Goal: Find specific page/section: Find specific page/section

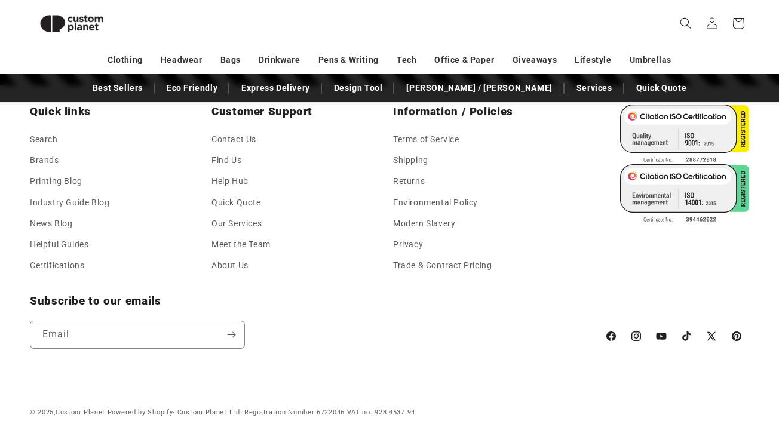
scroll to position [2149, 0]
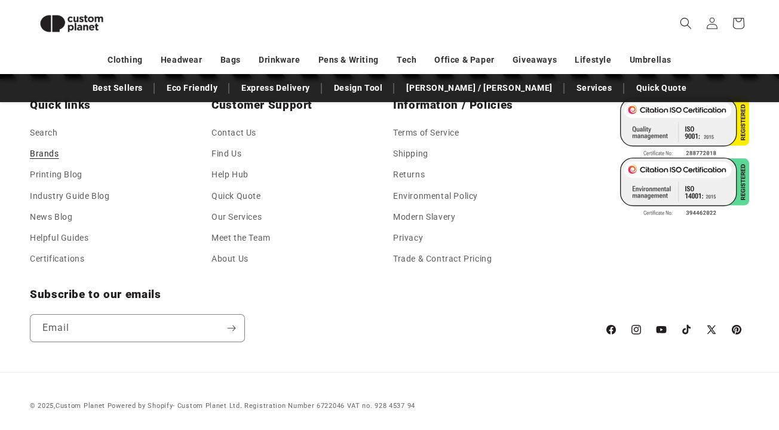
click at [44, 160] on link "Brands" at bounding box center [44, 153] width 29 height 21
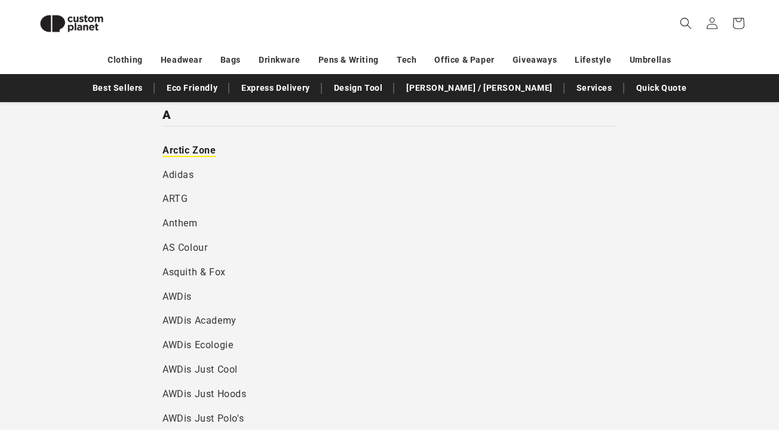
scroll to position [283, 0]
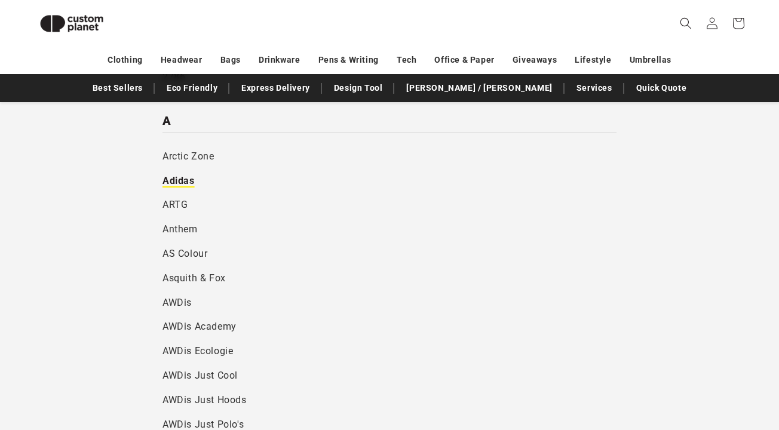
click at [595, 186] on link "Adidas" at bounding box center [390, 181] width 454 height 25
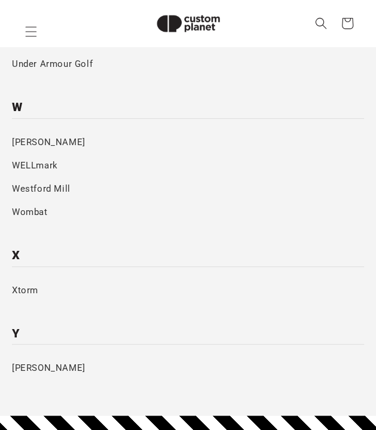
scroll to position [3770, 0]
